Goal: Transaction & Acquisition: Purchase product/service

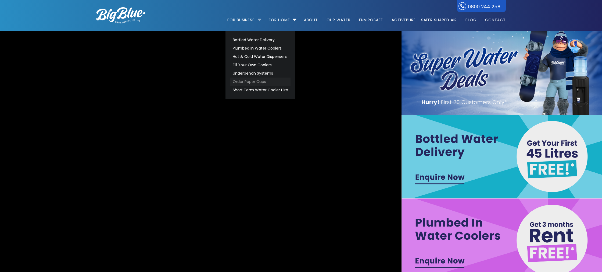
click at [255, 80] on link "Order Paper Cups" at bounding box center [260, 81] width 60 height 8
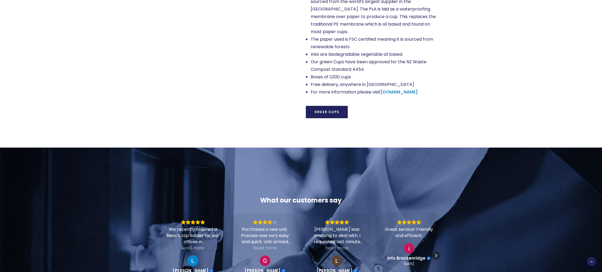
scroll to position [546, 0]
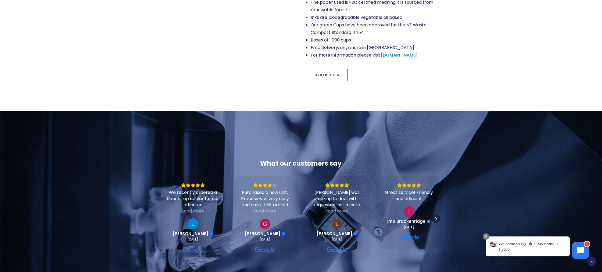
click at [315, 71] on link "Order Cups" at bounding box center [327, 75] width 42 height 12
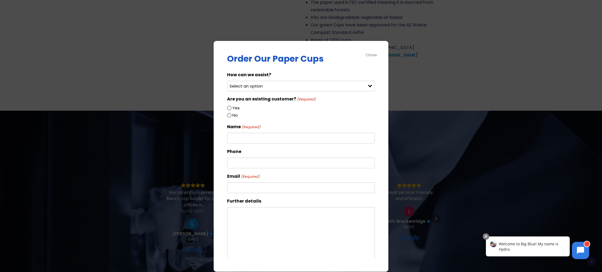
click at [294, 85] on select "Select an option Order green cups Order blue cups I need something else" at bounding box center [301, 86] width 148 height 10
select select "Order green cups"
click at [227, 81] on select "Select an option Order green cups Order blue cups I need something else" at bounding box center [301, 86] width 148 height 10
click at [230, 107] on input "Yes" at bounding box center [229, 108] width 4 height 4
radio input "true"
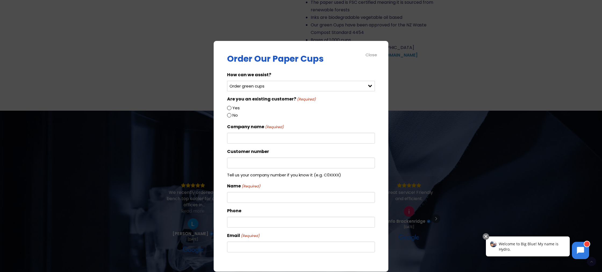
click at [230, 107] on input "Yes" at bounding box center [229, 108] width 4 height 4
click at [229, 108] on input "Yes" at bounding box center [229, 108] width 4 height 4
click at [229, 107] on input "Yes" at bounding box center [229, 108] width 4 height 4
drag, startPoint x: 229, startPoint y: 107, endPoint x: 229, endPoint y: 114, distance: 6.7
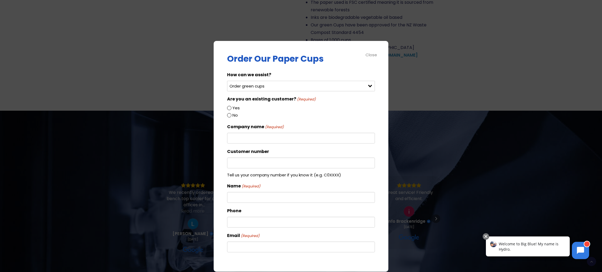
click at [229, 108] on input "Yes" at bounding box center [229, 108] width 4 height 4
drag, startPoint x: 229, startPoint y: 114, endPoint x: 230, endPoint y: 106, distance: 8.2
click at [229, 114] on input "No" at bounding box center [229, 115] width 4 height 4
radio input "true"
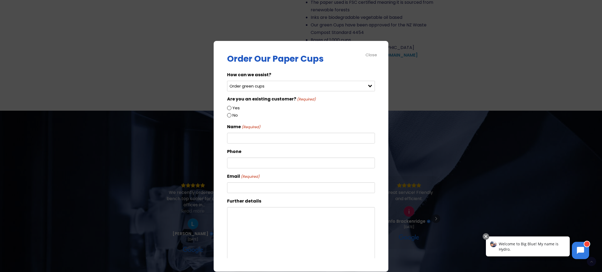
drag, startPoint x: 230, startPoint y: 106, endPoint x: 238, endPoint y: 101, distance: 8.4
click at [233, 104] on div "Yes" at bounding box center [301, 107] width 148 height 7
drag, startPoint x: 229, startPoint y: 107, endPoint x: 255, endPoint y: 94, distance: 28.7
click at [229, 107] on input "Yes" at bounding box center [229, 108] width 4 height 4
radio input "true"
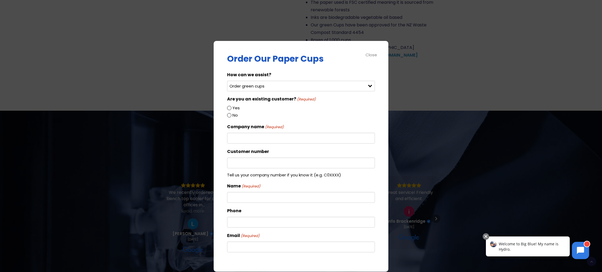
click at [260, 130] on div "Company name (Required)" at bounding box center [301, 133] width 148 height 20
click at [260, 140] on input "Company name (Required)" at bounding box center [301, 138] width 148 height 11
type input "The Piano"
type input "Georgia Wood"
type input "033775000"
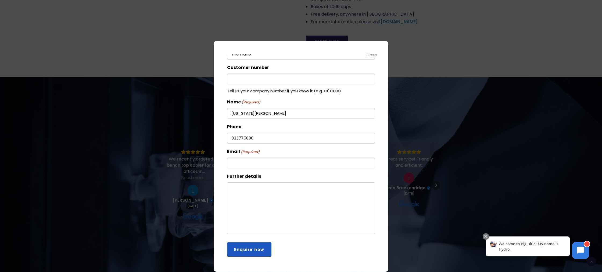
scroll to position [583, 0]
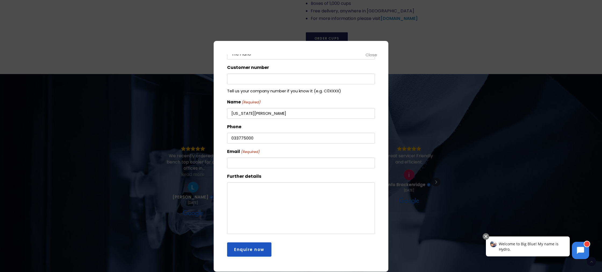
click at [253, 160] on input "Email (Required)" at bounding box center [301, 162] width 148 height 11
type input "georgia@thepiano.nz"
click at [247, 189] on textarea "Further details" at bounding box center [301, 208] width 148 height 52
type textarea "1x box of 1000 green cups please"
click at [260, 251] on input "Enquire now" at bounding box center [249, 249] width 44 height 14
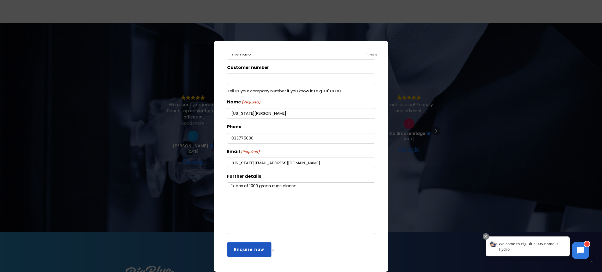
scroll to position [0, 0]
